Goal: Task Accomplishment & Management: Manage account settings

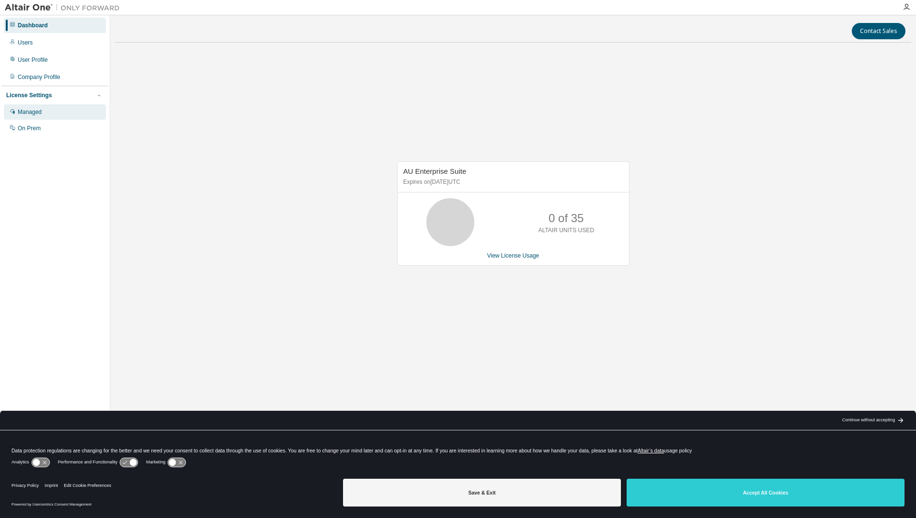
click at [26, 111] on div "Managed" at bounding box center [30, 112] width 24 height 8
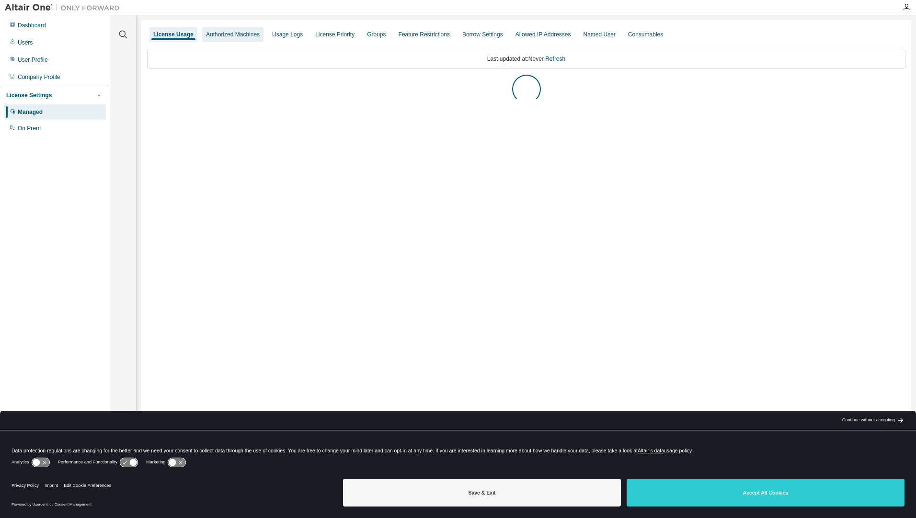
click at [233, 31] on div "Authorized Machines" at bounding box center [233, 35] width 54 height 8
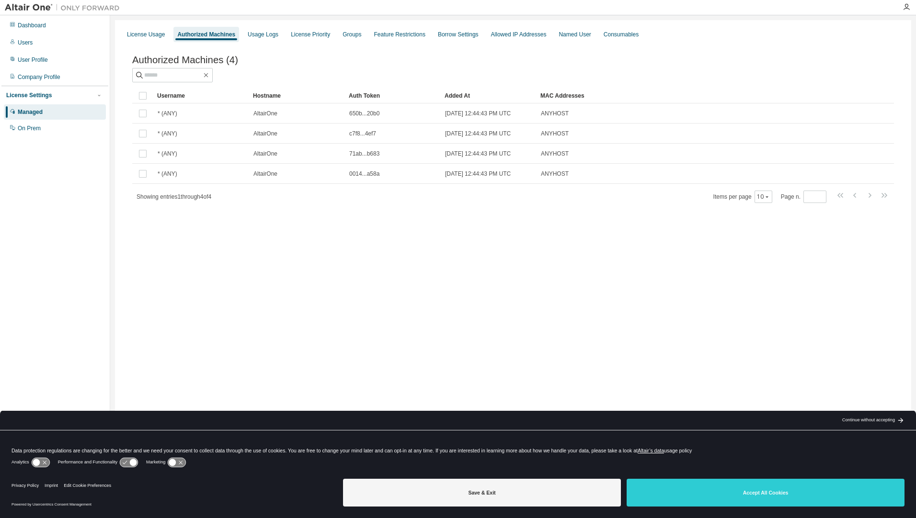
click at [515, 62] on div at bounding box center [703, 60] width 381 height 4
click at [152, 34] on div "License Usage" at bounding box center [146, 35] width 38 height 8
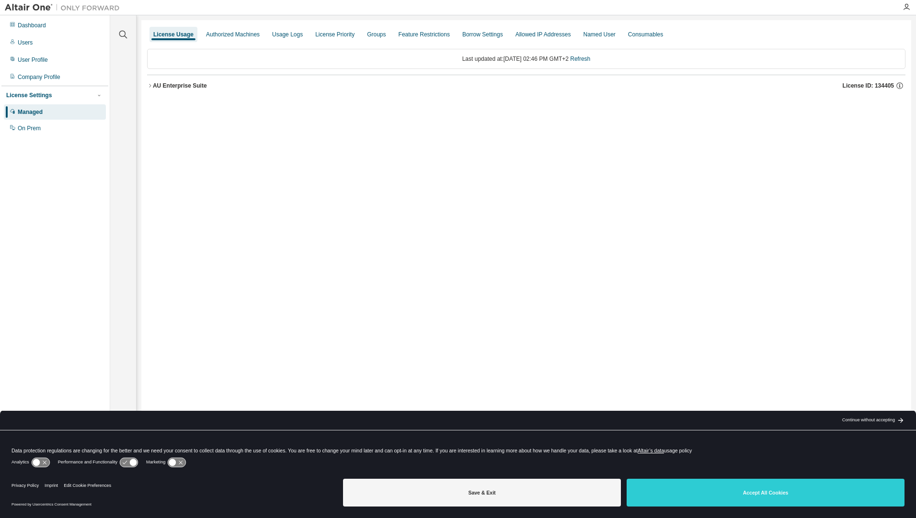
click at [151, 85] on icon "button" at bounding box center [150, 86] width 6 height 6
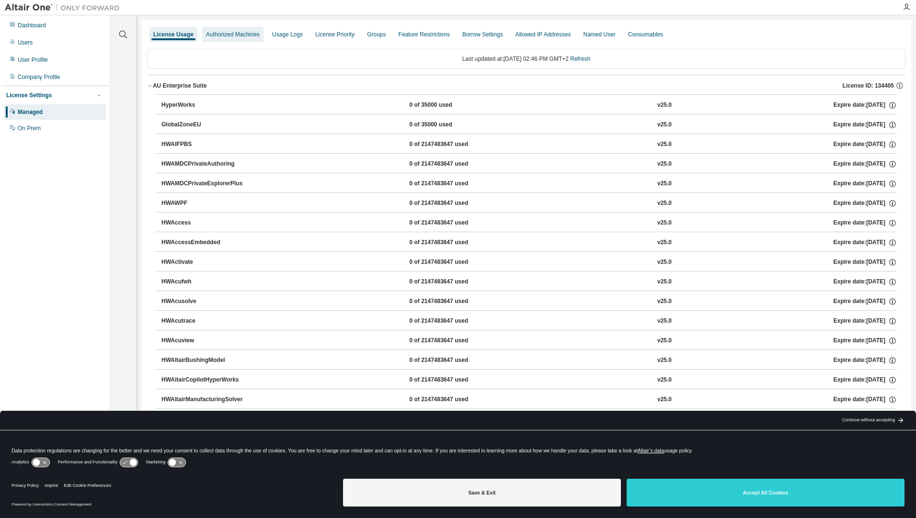
click at [206, 39] on div "Authorized Machines" at bounding box center [232, 34] width 61 height 15
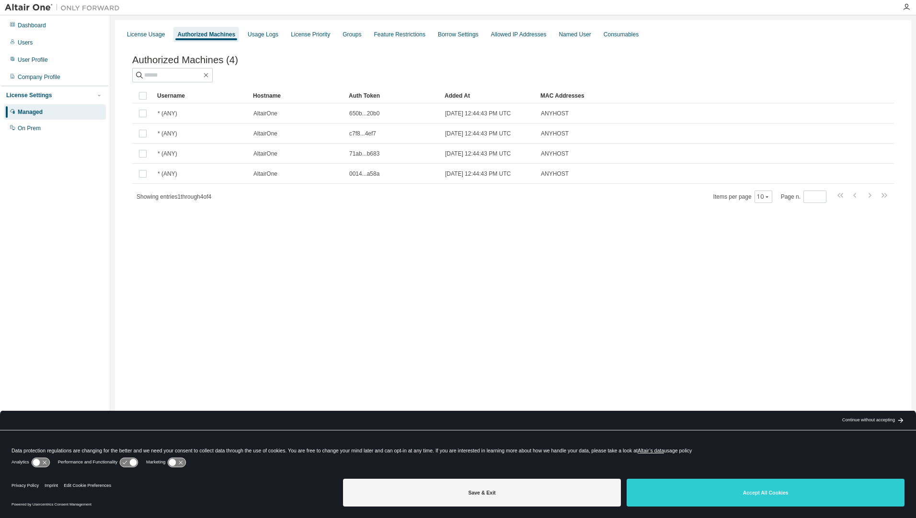
click at [368, 81] on div at bounding box center [513, 75] width 762 height 14
click at [42, 41] on div "Users" at bounding box center [55, 42] width 102 height 15
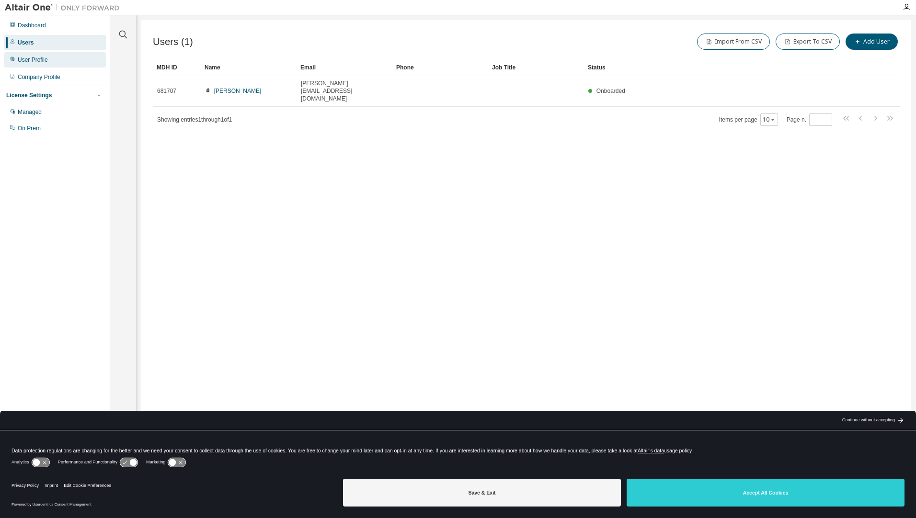
click at [47, 62] on div "User Profile" at bounding box center [55, 59] width 102 height 15
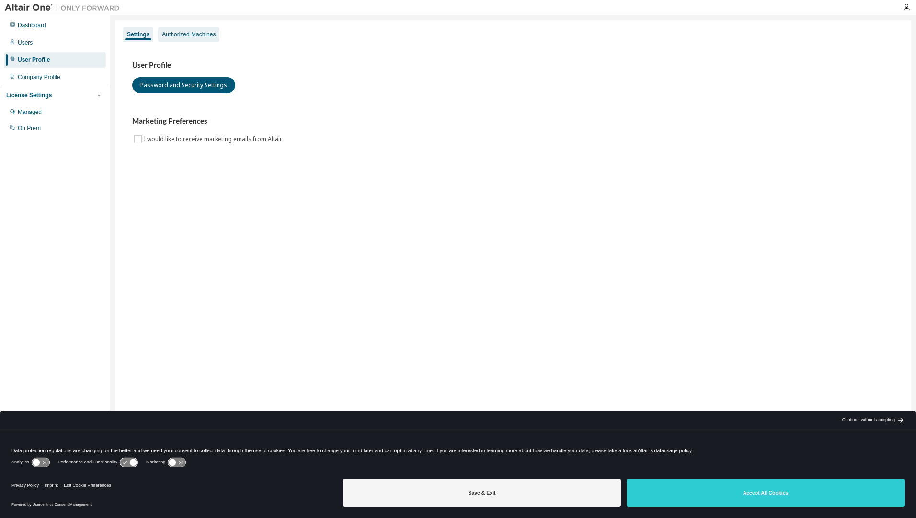
click at [178, 31] on div "Authorized Machines" at bounding box center [189, 35] width 54 height 8
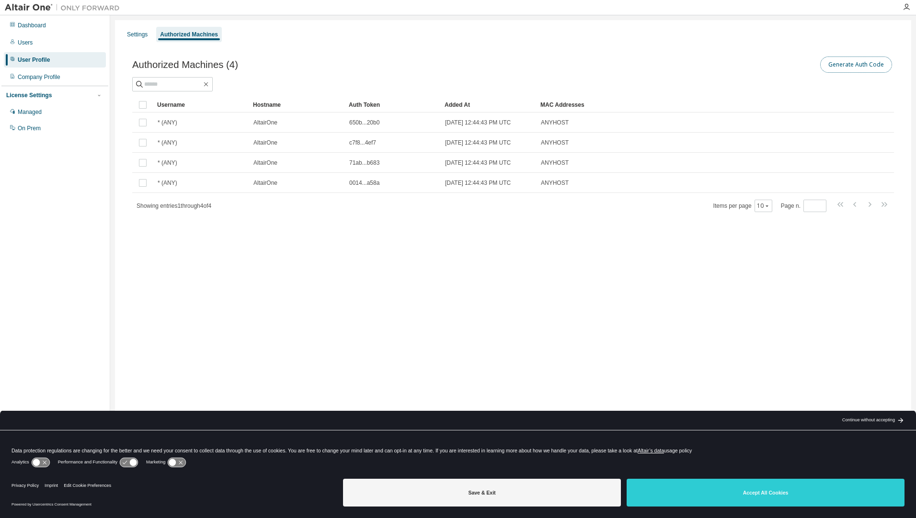
click at [865, 66] on button "Generate Auth Code" at bounding box center [856, 65] width 72 height 16
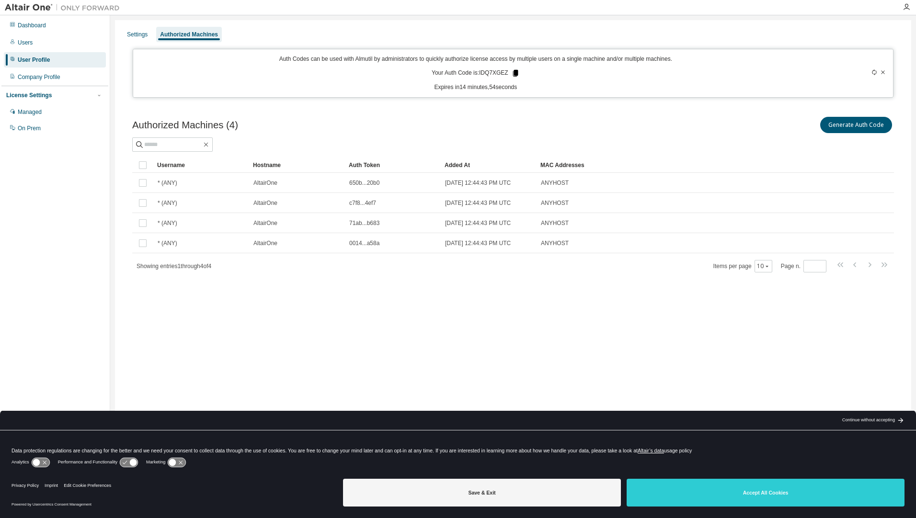
click at [514, 72] on icon at bounding box center [515, 73] width 5 height 7
click at [596, 78] on div "Auth Codes can be used with Almutil by administrators to quickly authorize lice…" at bounding box center [476, 73] width 674 height 36
click at [875, 75] on icon at bounding box center [874, 72] width 4 height 6
drag, startPoint x: 506, startPoint y: 75, endPoint x: 476, endPoint y: 74, distance: 29.7
click at [476, 74] on p "Your Auth Code is: 95KZAOSF" at bounding box center [476, 73] width 88 height 9
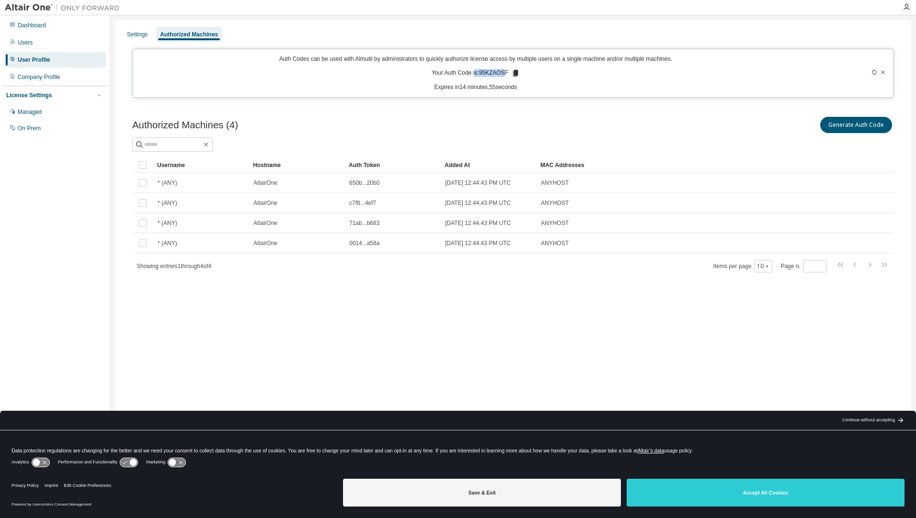
drag, startPoint x: 476, startPoint y: 74, endPoint x: 485, endPoint y: 77, distance: 9.5
click at [485, 77] on p "Your Auth Code is: 95KZAOSF" at bounding box center [476, 73] width 88 height 9
click at [482, 74] on p "Your Auth Code is: 95KZAOSF" at bounding box center [476, 73] width 88 height 9
drag, startPoint x: 480, startPoint y: 72, endPoint x: 505, endPoint y: 74, distance: 25.9
click at [505, 74] on p "Your Auth Code is: 95KZAOSF" at bounding box center [476, 73] width 88 height 9
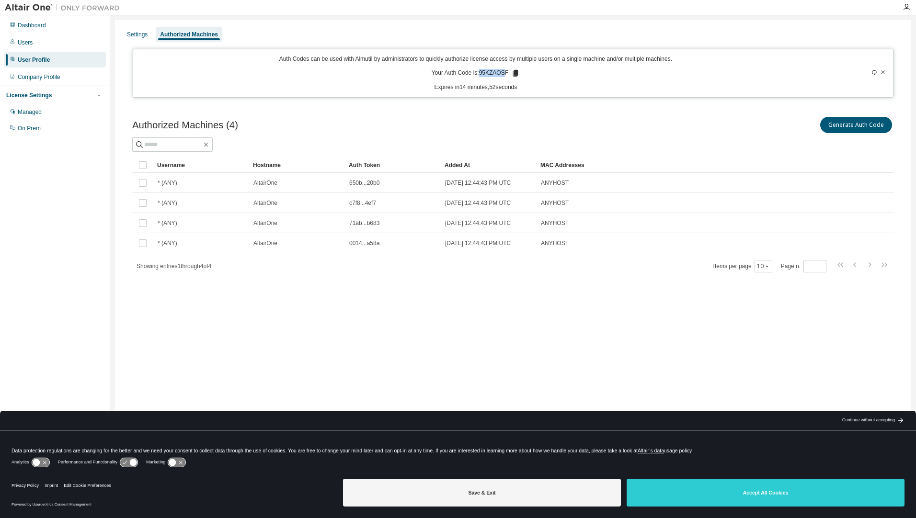
drag, startPoint x: 505, startPoint y: 74, endPoint x: 500, endPoint y: 72, distance: 6.2
click at [500, 72] on p "Your Auth Code is: 95KZAOSF" at bounding box center [476, 73] width 88 height 9
